Goal: Use online tool/utility: Utilize a website feature to perform a specific function

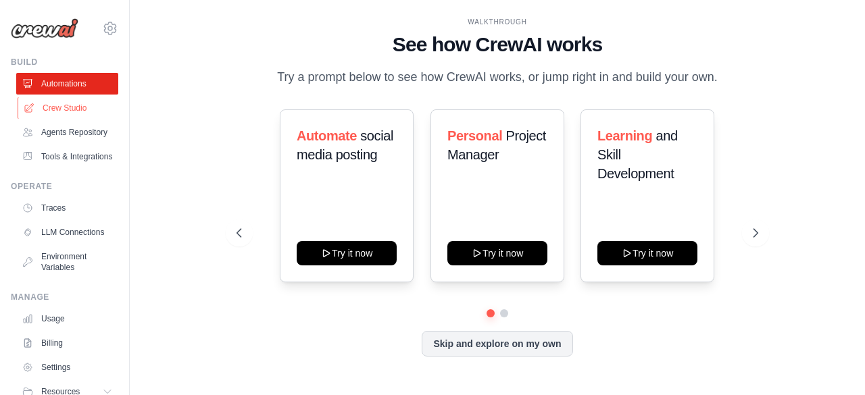
click at [59, 110] on link "Crew Studio" at bounding box center [69, 108] width 102 height 22
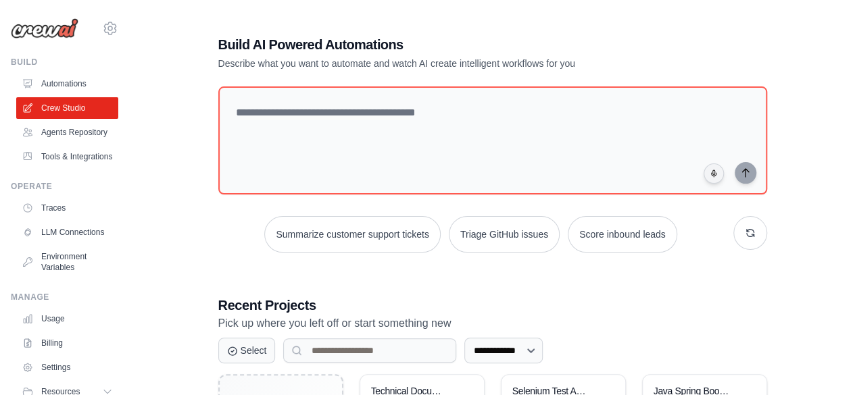
scroll to position [299, 0]
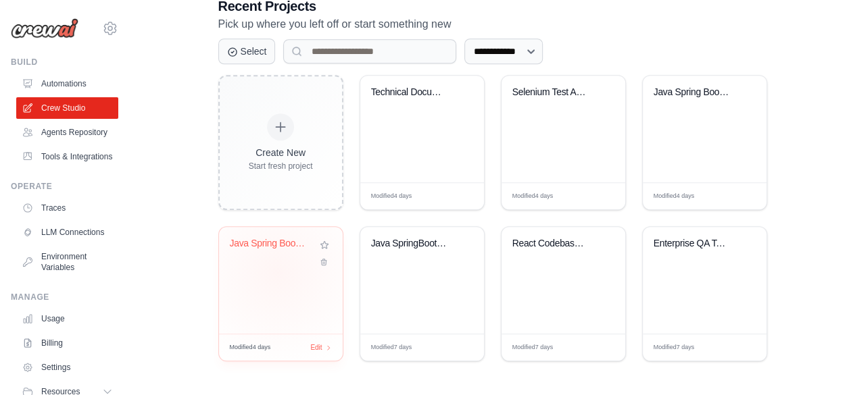
click at [277, 271] on div "Java Spring Boot Code Converter" at bounding box center [281, 280] width 124 height 107
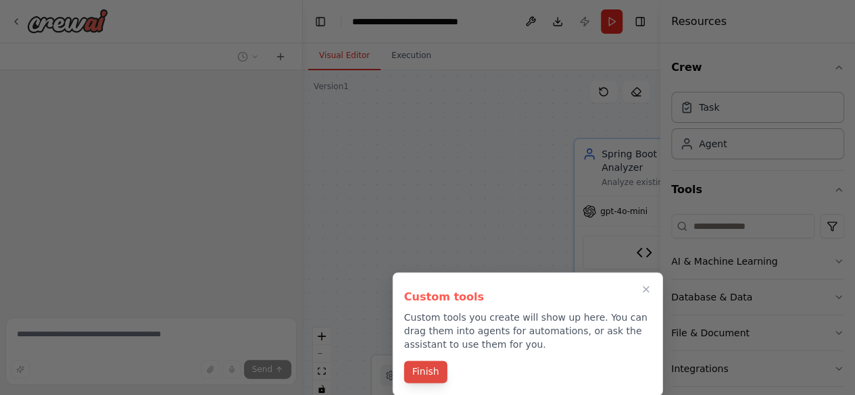
click at [432, 375] on button "Finish" at bounding box center [425, 372] width 43 height 22
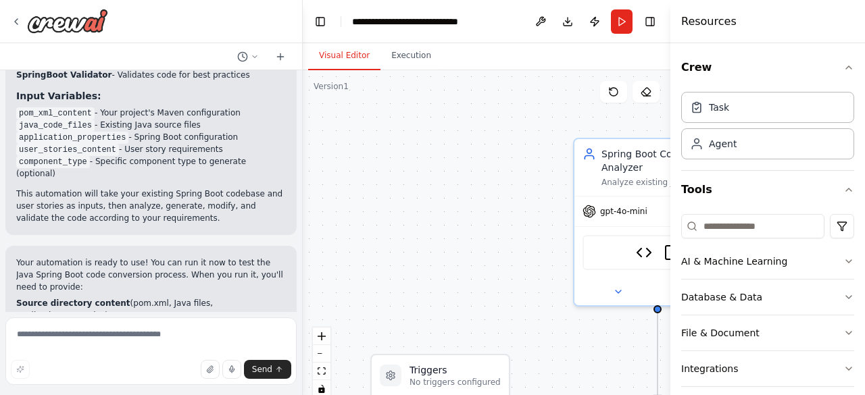
scroll to position [1119, 0]
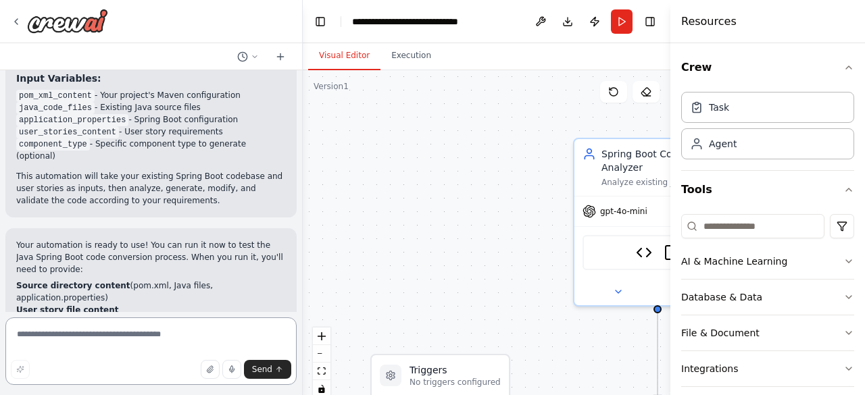
click at [209, 334] on textarea at bounding box center [150, 352] width 291 height 68
type textarea "**********"
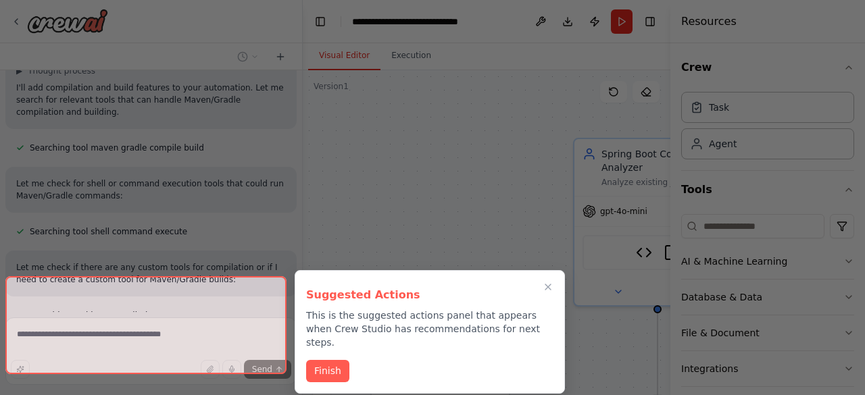
scroll to position [1552, 0]
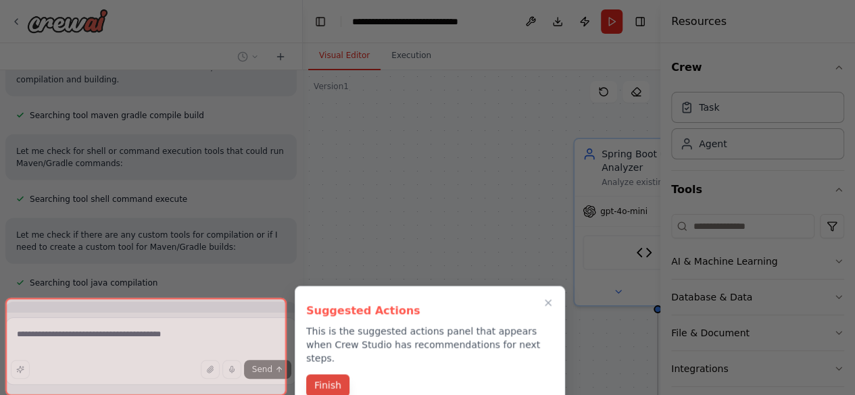
click at [333, 374] on button "Finish" at bounding box center [327, 385] width 43 height 22
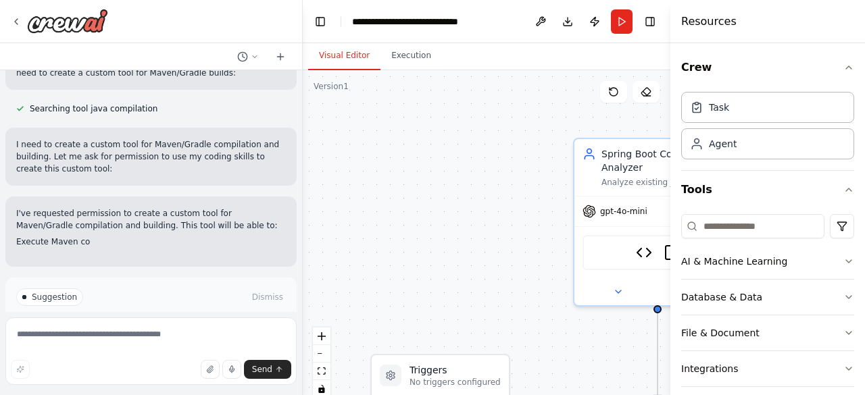
click at [203, 344] on button "Enable coding skills" at bounding box center [151, 355] width 270 height 22
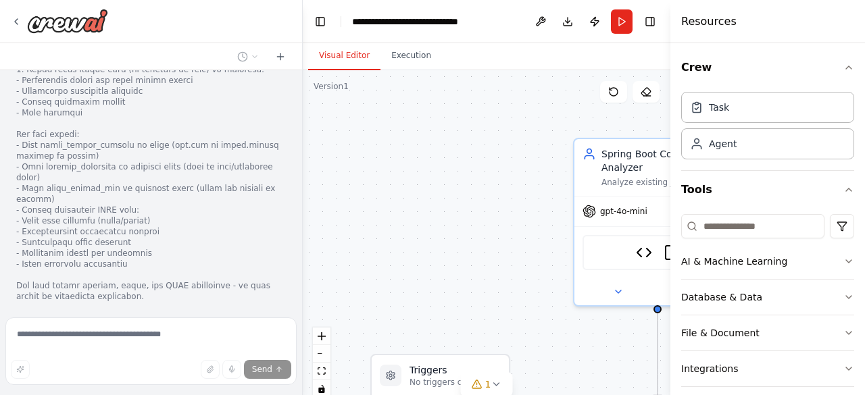
scroll to position [2902, 0]
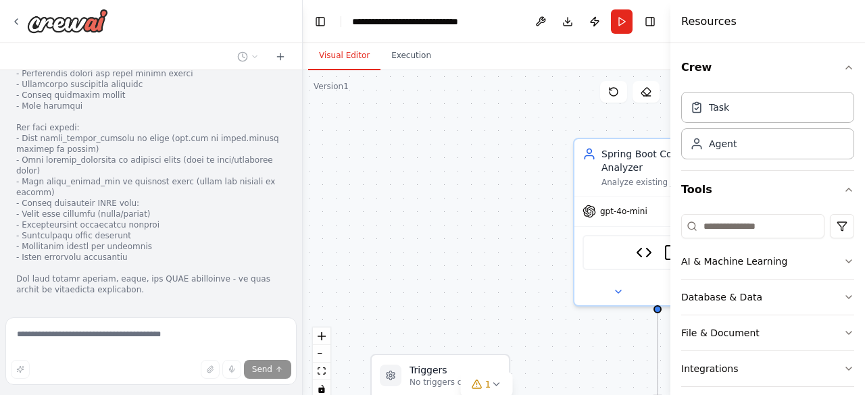
click at [269, 355] on button "View code" at bounding box center [265, 360] width 41 height 11
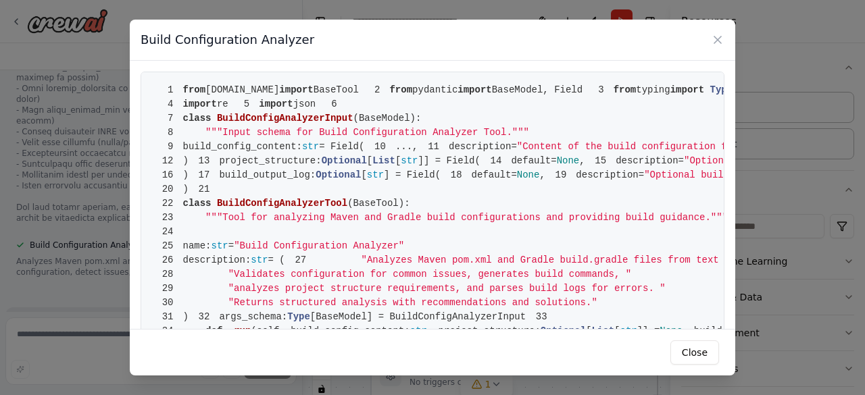
scroll to position [2986, 0]
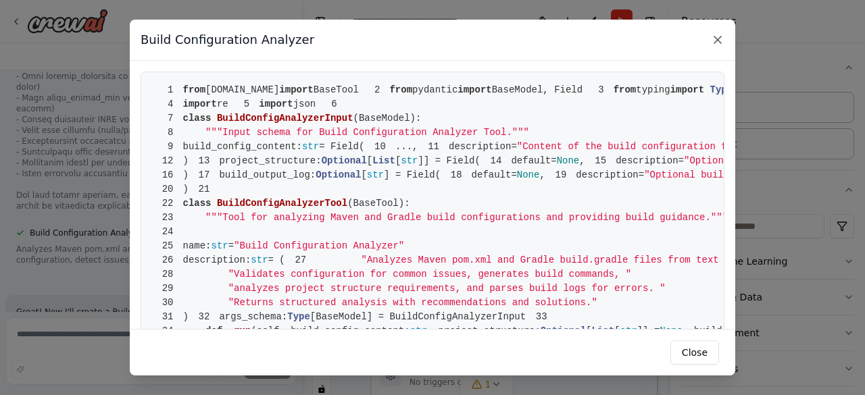
click at [717, 36] on icon at bounding box center [718, 40] width 14 height 14
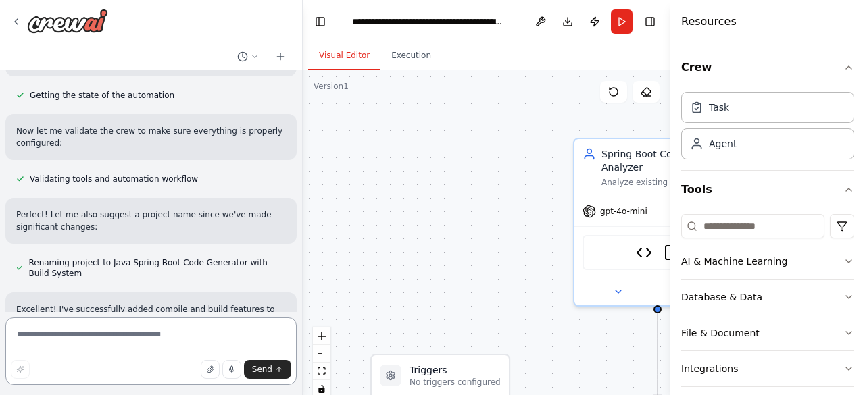
scroll to position [3407, 0]
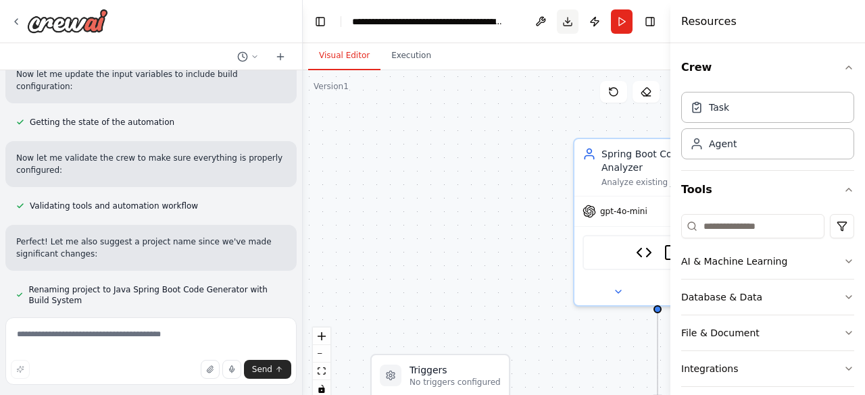
click at [563, 22] on button "Download" at bounding box center [568, 21] width 22 height 24
click at [569, 22] on button "Download" at bounding box center [568, 21] width 22 height 24
click at [565, 23] on button "Download" at bounding box center [568, 21] width 22 height 24
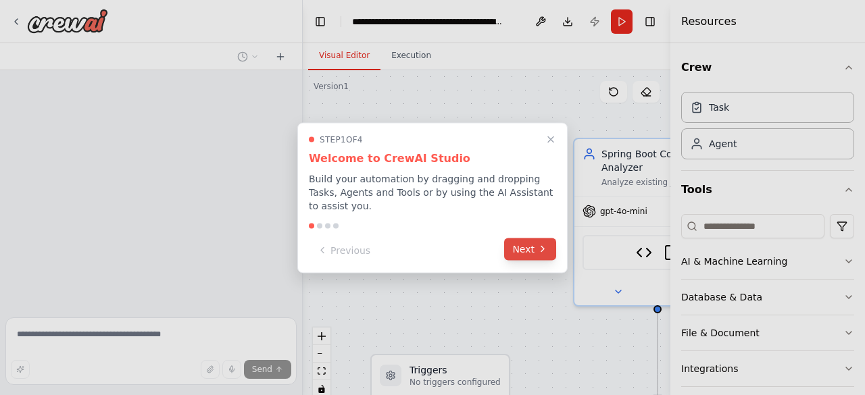
click at [535, 240] on button "Next" at bounding box center [530, 249] width 52 height 22
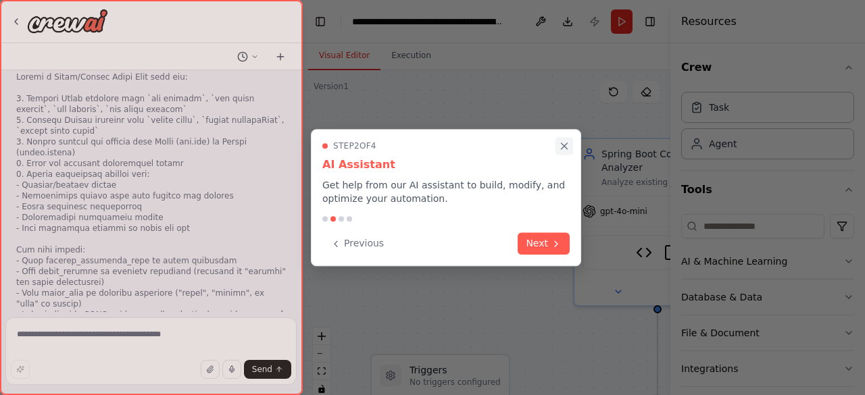
click at [564, 146] on icon "Close walkthrough" at bounding box center [565, 146] width 6 height 6
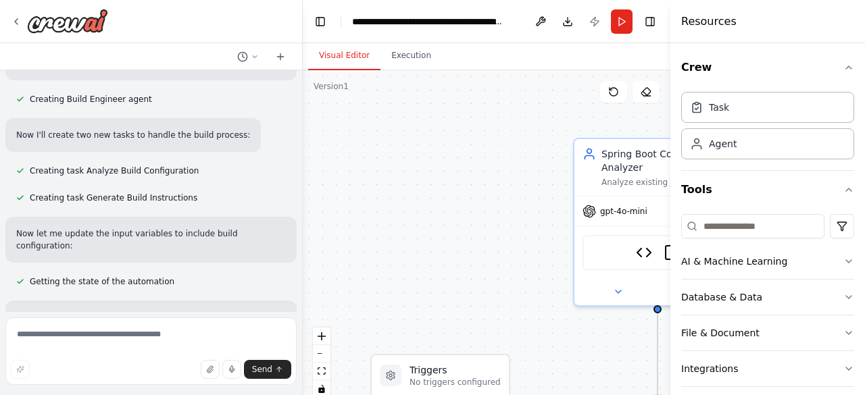
scroll to position [3283, 0]
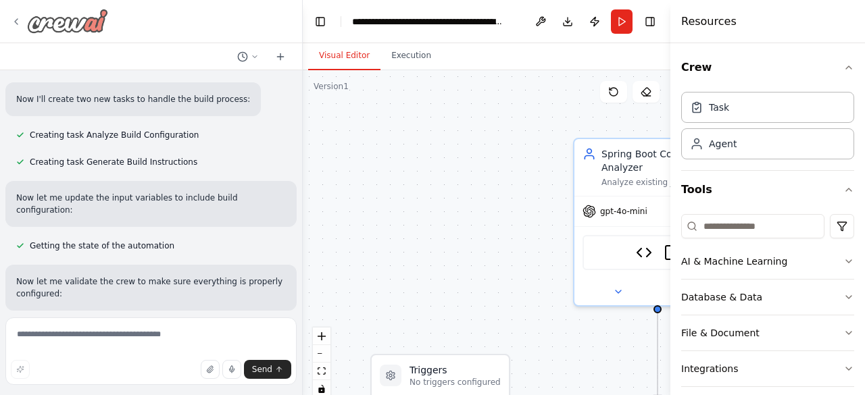
click at [18, 20] on icon at bounding box center [16, 21] width 11 height 11
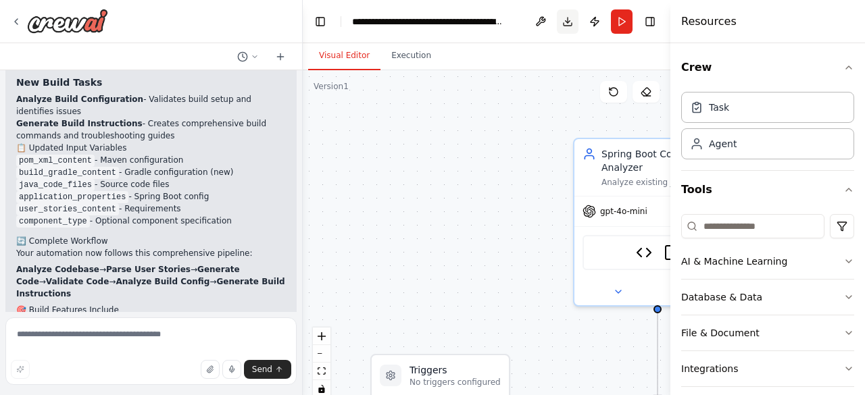
click at [565, 24] on button "Download" at bounding box center [568, 21] width 22 height 24
